Goal: Information Seeking & Learning: Learn about a topic

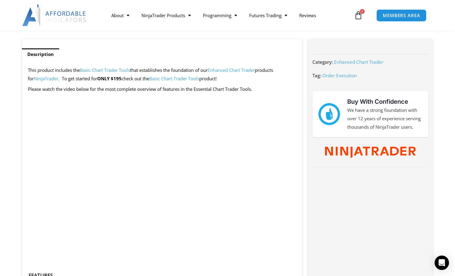
scroll to position [240, 0]
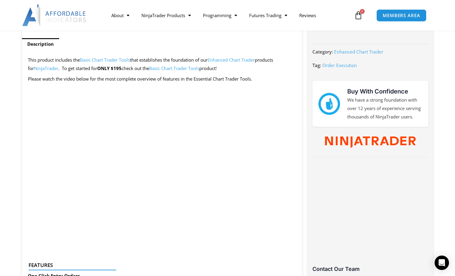
click at [161, 68] on link "Basic Chart Trader Tools" at bounding box center [174, 68] width 50 height 6
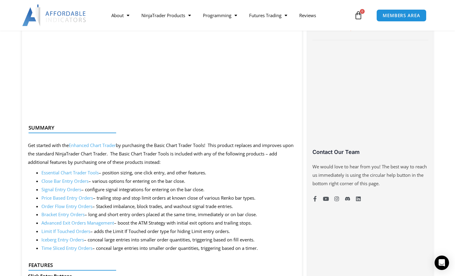
scroll to position [360, 0]
